Goal: Obtain resource: Download file/media

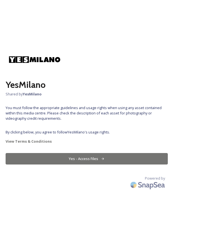
click at [75, 160] on button "Yes - Access Files" at bounding box center [87, 158] width 162 height 11
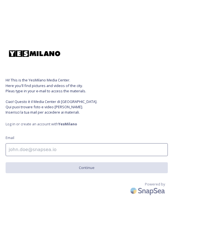
click at [67, 151] on input at bounding box center [87, 149] width 162 height 13
type input "e"
click at [32, 151] on input at bounding box center [87, 149] width 162 height 13
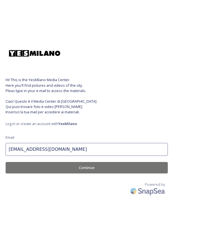
type input "[EMAIL_ADDRESS][DOMAIN_NAME]"
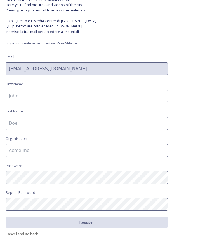
scroll to position [45, 0]
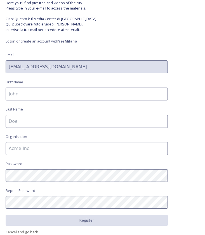
click at [30, 97] on input at bounding box center [87, 94] width 162 height 13
type input "[PERSON_NAME]"
click at [24, 117] on input at bounding box center [87, 121] width 162 height 13
type input "[PERSON_NAME]"
type input "Ca' Foscari"
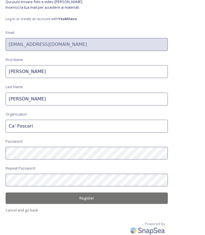
scroll to position [67, 0]
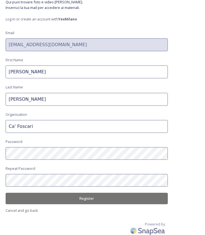
click at [26, 198] on button "Register" at bounding box center [87, 198] width 162 height 11
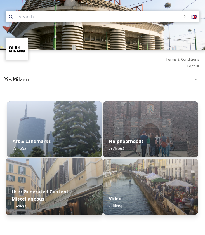
click at [88, 191] on div "User Generated Content - Miscellaneous 334 file(s)" at bounding box center [54, 199] width 97 height 32
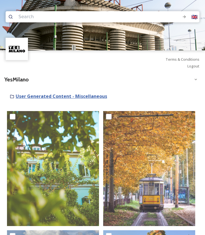
click at [43, 95] on strong "User Generated Content - Miscellaneous" at bounding box center [61, 96] width 91 height 6
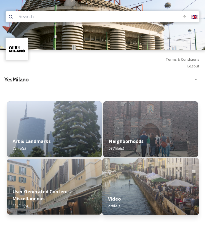
click at [139, 178] on img at bounding box center [150, 186] width 97 height 57
